Goal: Download file/media

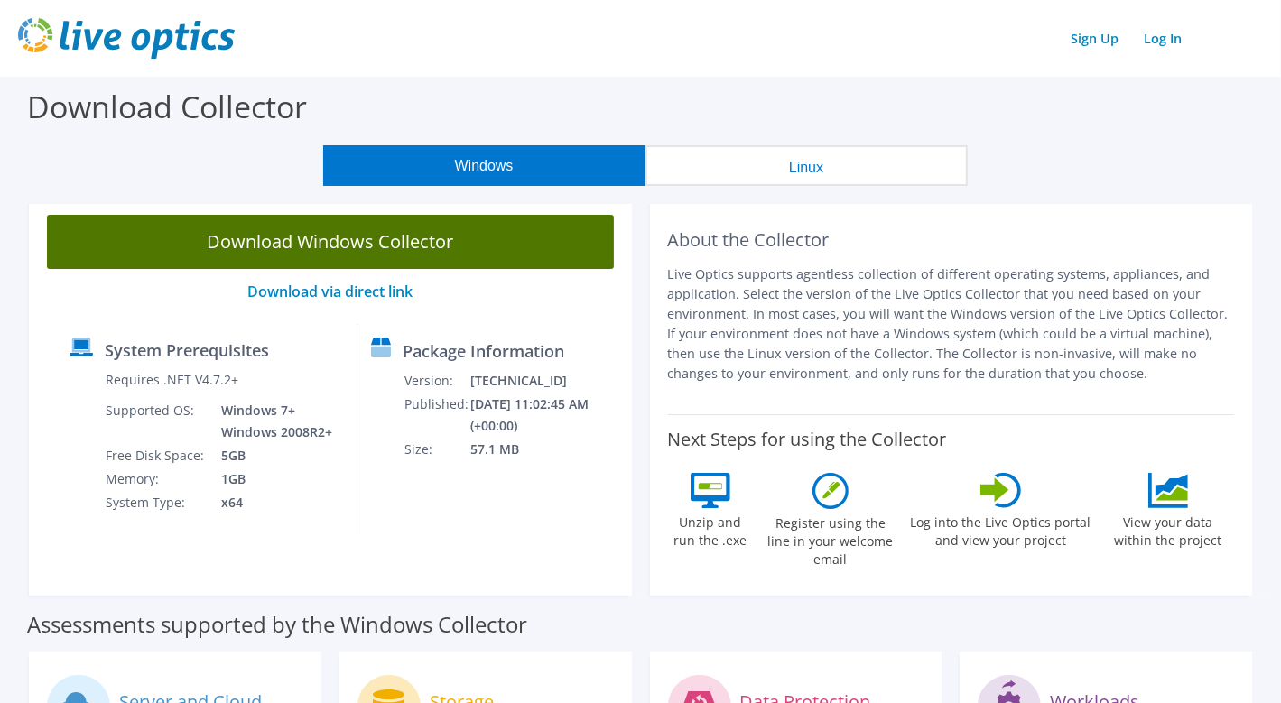
click at [420, 239] on link "Download Windows Collector" at bounding box center [330, 242] width 567 height 54
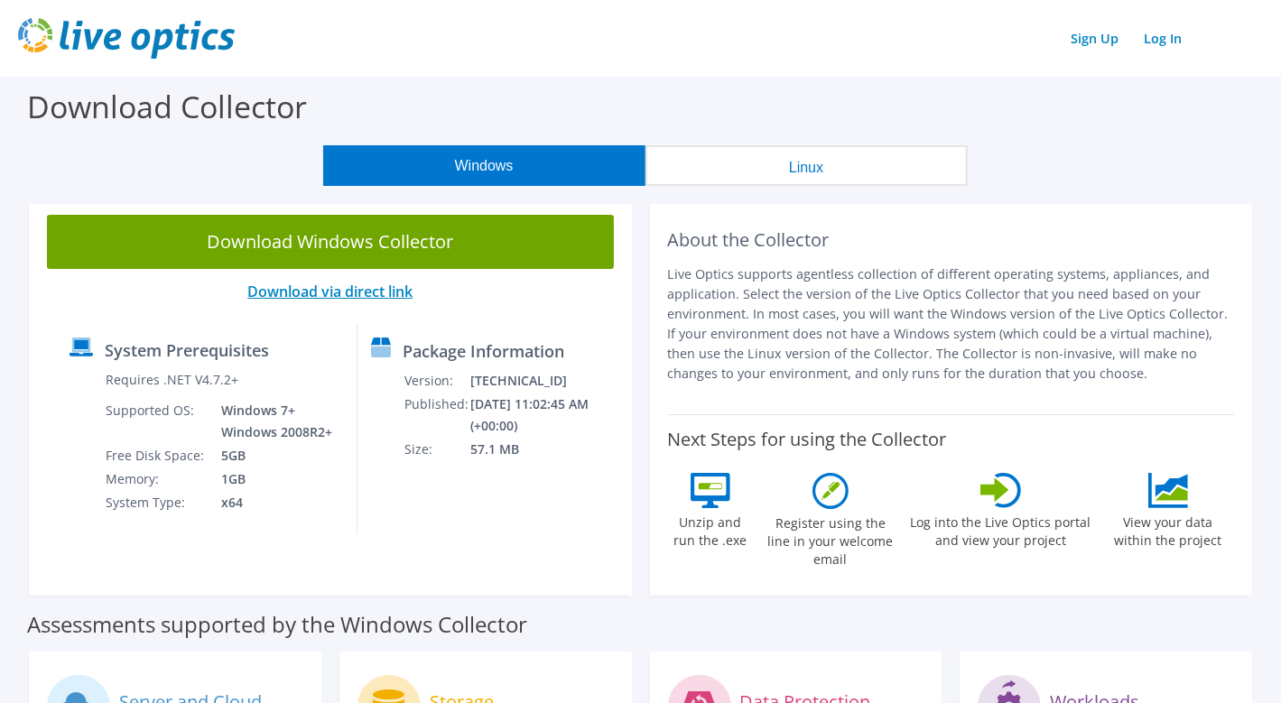
click at [390, 293] on link "Download via direct link" at bounding box center [329, 292] width 165 height 20
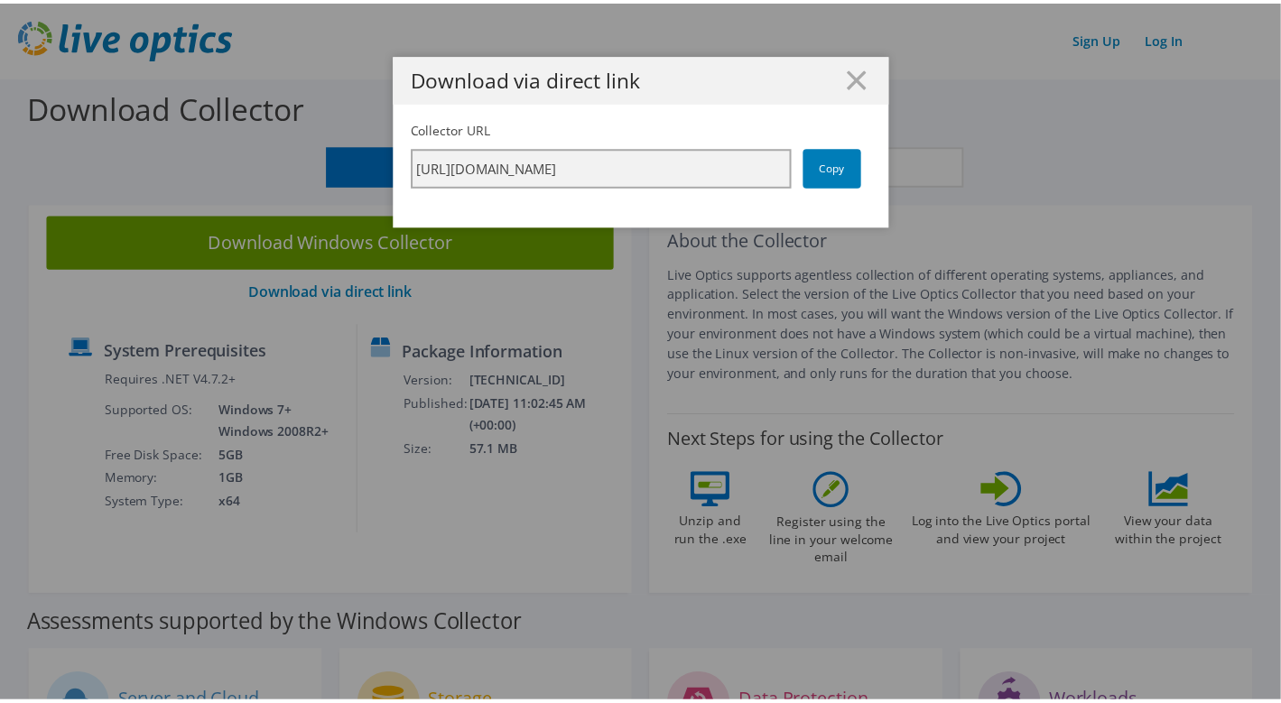
scroll to position [0, 319]
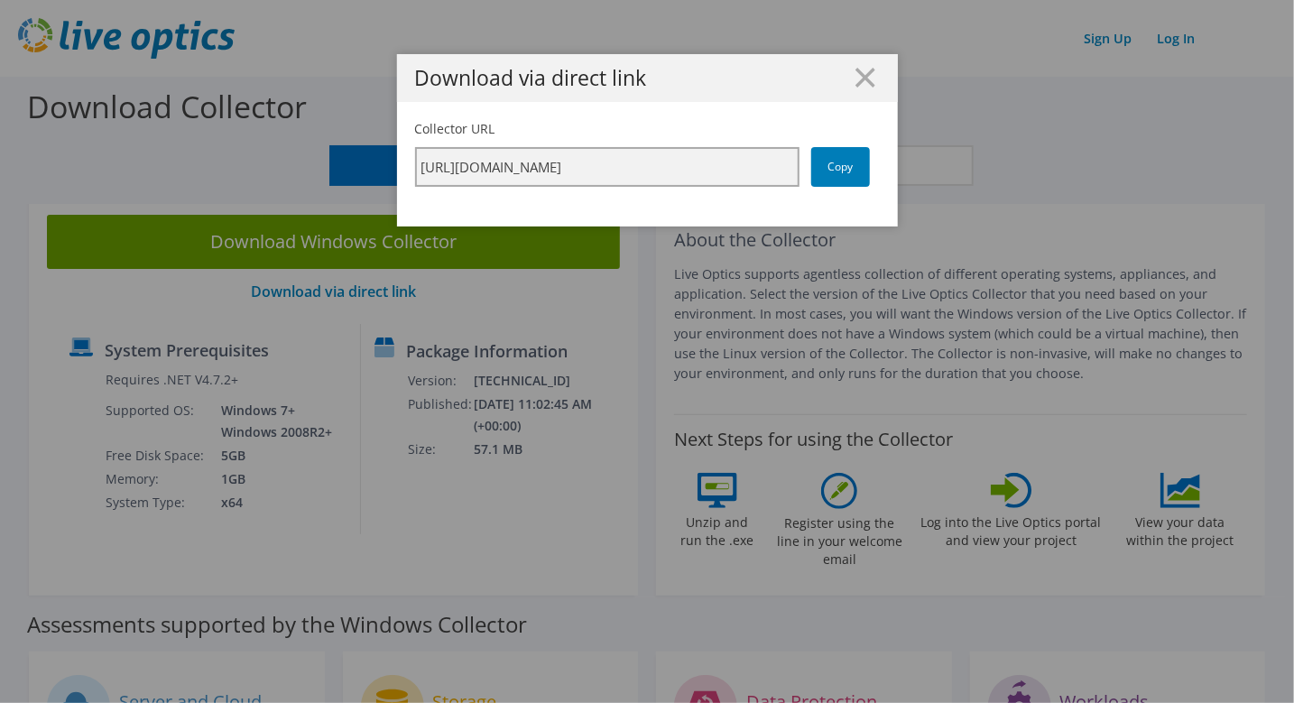
drag, startPoint x: 549, startPoint y: 167, endPoint x: 1030, endPoint y: 180, distance: 481.2
click at [1030, 180] on div "Download via direct link Collector URL https://app.liveoptics.com/collector/dir…" at bounding box center [647, 351] width 1294 height 595
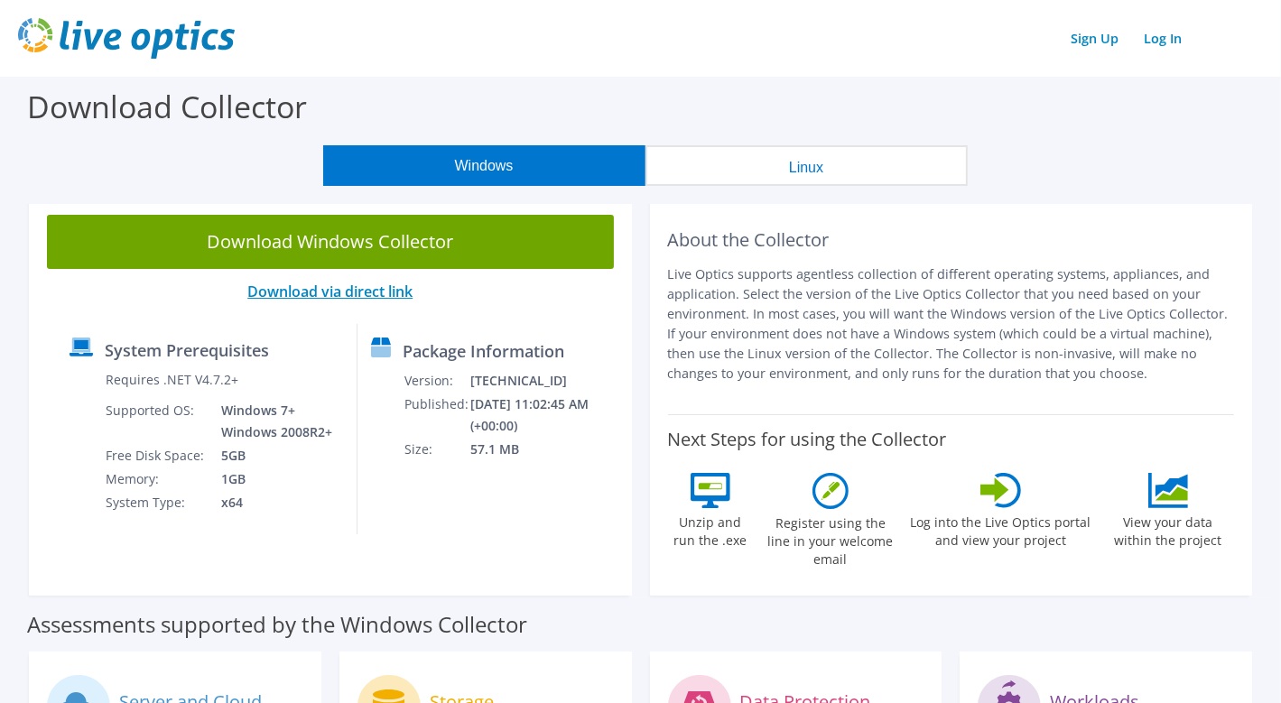
click at [392, 293] on link "Download via direct link" at bounding box center [329, 292] width 165 height 20
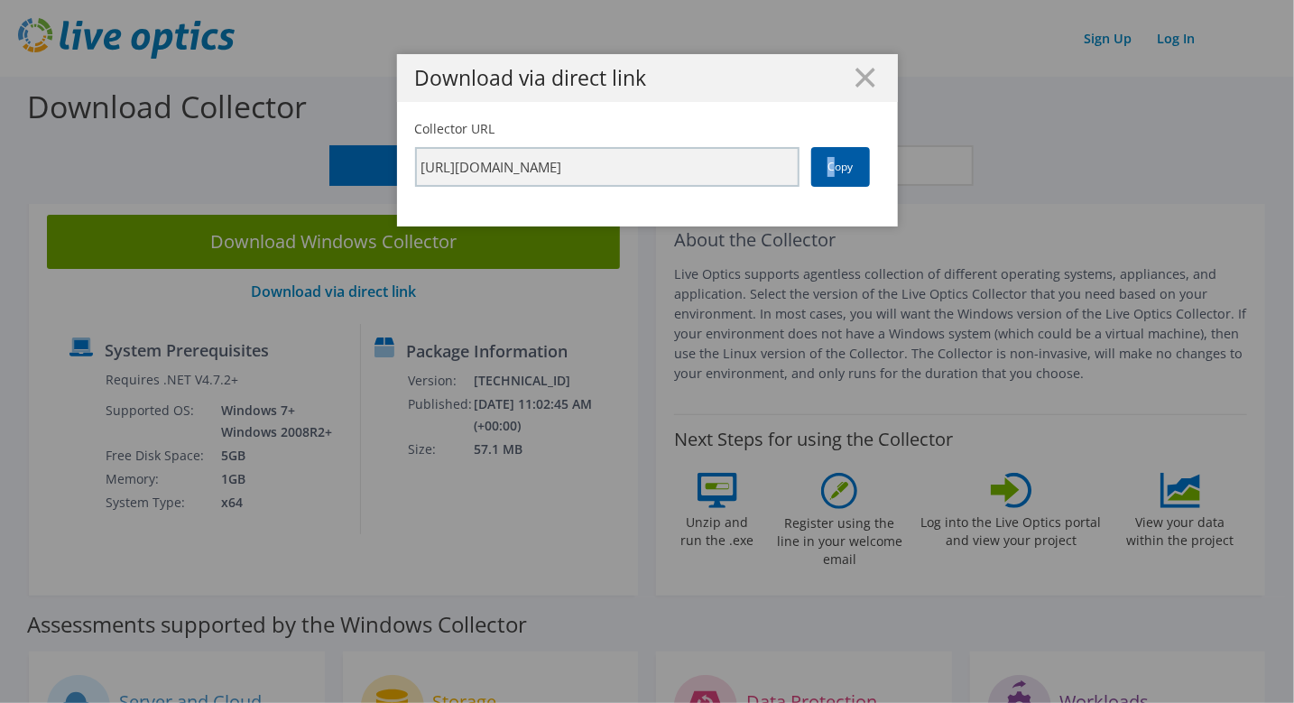
click at [821, 167] on link "Copy" at bounding box center [840, 167] width 59 height 40
drag, startPoint x: 821, startPoint y: 167, endPoint x: 1070, endPoint y: 125, distance: 252.5
click at [1070, 125] on div "Download via direct link Collector URL https://app.liveoptics.com/collector/dir…" at bounding box center [647, 351] width 1294 height 595
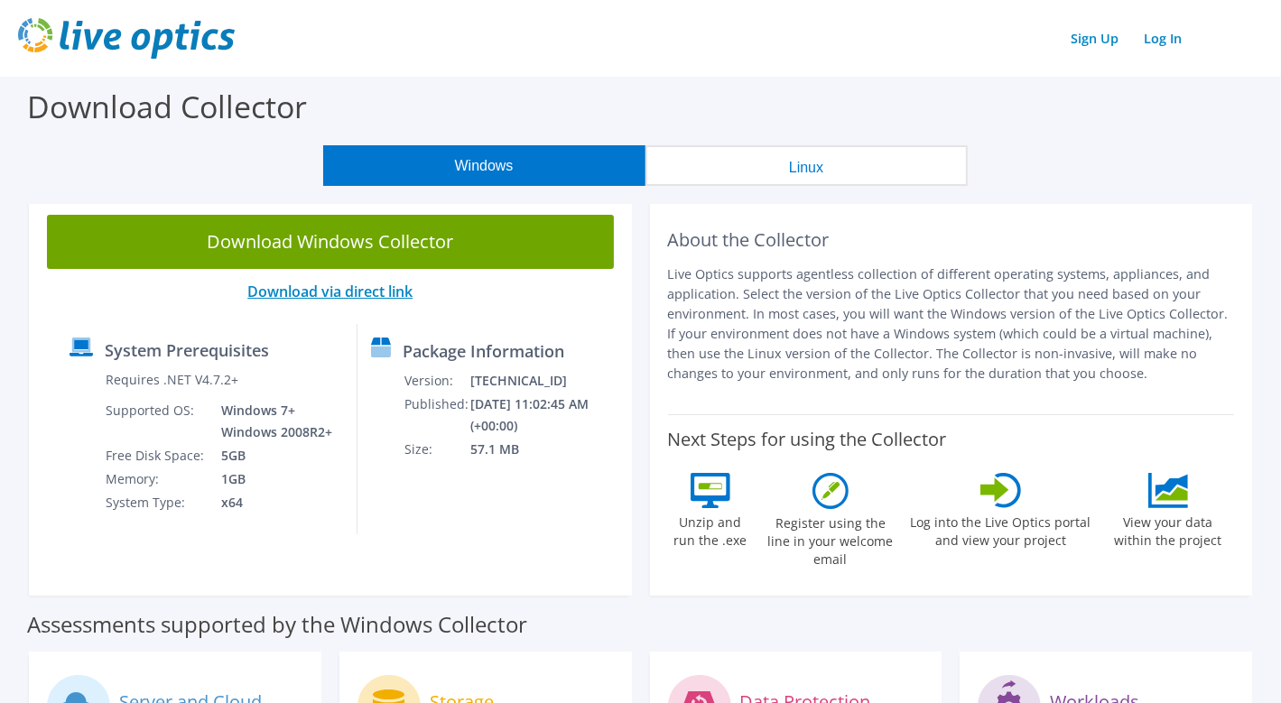
click at [364, 291] on link "Download via direct link" at bounding box center [329, 292] width 165 height 20
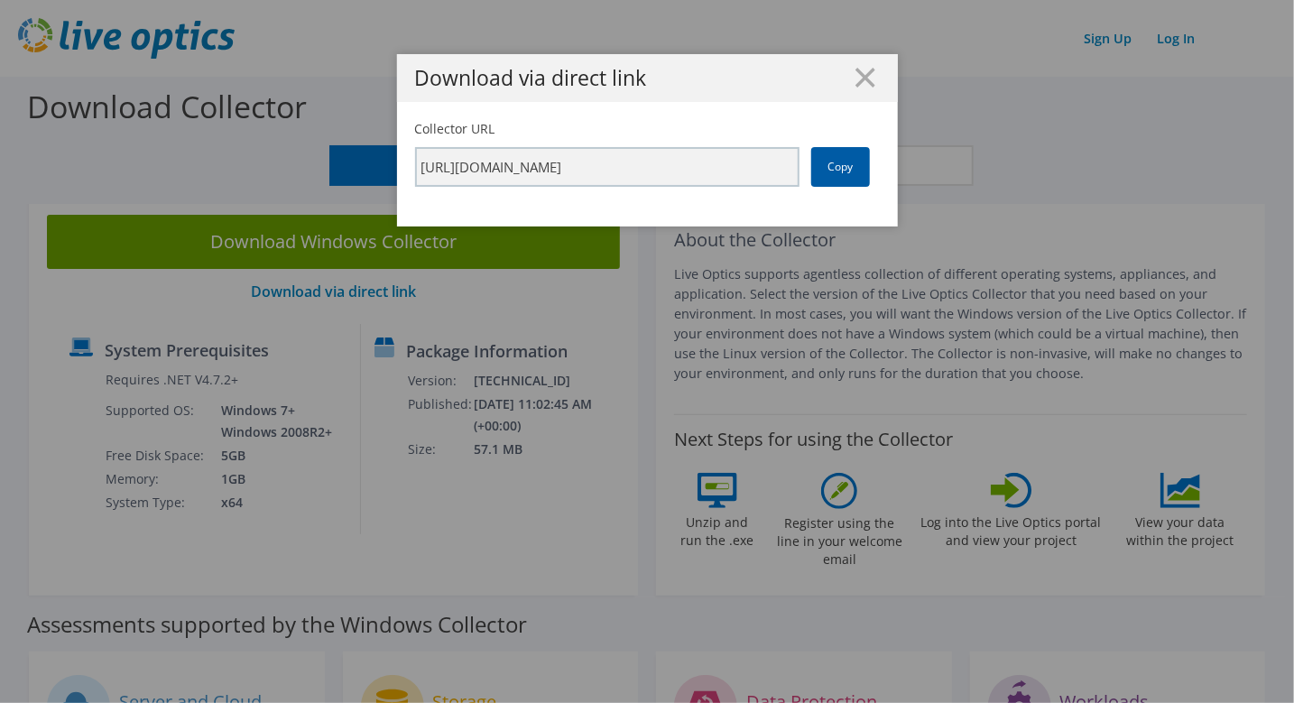
click at [838, 169] on link "Copy" at bounding box center [840, 167] width 59 height 40
drag, startPoint x: 838, startPoint y: 169, endPoint x: 827, endPoint y: 167, distance: 11.0
click at [827, 167] on link "Copy" at bounding box center [840, 167] width 59 height 40
click at [856, 79] on icon at bounding box center [866, 78] width 20 height 20
